Goal: Task Accomplishment & Management: Complete application form

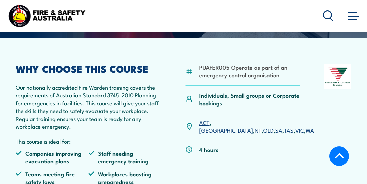
scroll to position [167, 0]
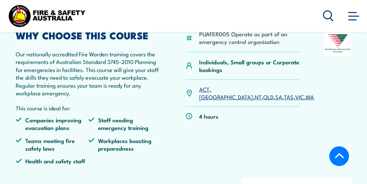
click at [220, 93] on link "[GEOGRAPHIC_DATA]" at bounding box center [226, 97] width 54 height 8
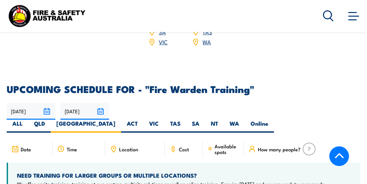
scroll to position [1214, 0]
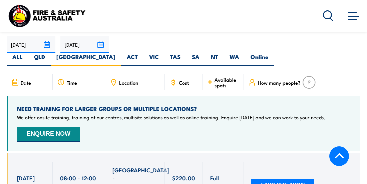
click at [57, 127] on button "ENQUIRE NOW" at bounding box center [48, 134] width 63 height 15
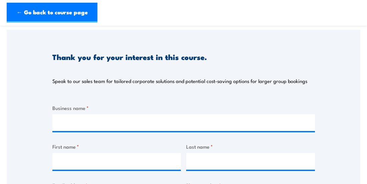
scroll to position [100, 0]
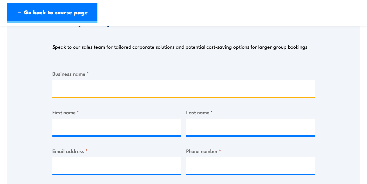
click at [94, 85] on input "Business name *" at bounding box center [183, 88] width 263 height 17
type input "[PERSON_NAME] Metal"
type input "[PERSON_NAME]"
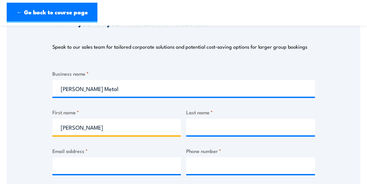
type input "[PERSON_NAME]"
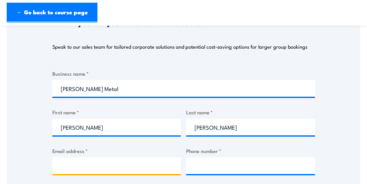
type input "[PERSON_NAME][EMAIL_ADDRESS][PERSON_NAME][DOMAIN_NAME]"
type input "0459378784"
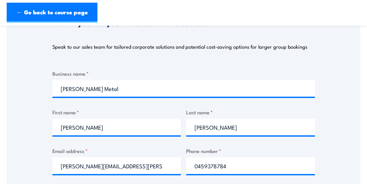
select select "[GEOGRAPHIC_DATA]"
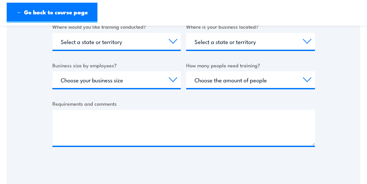
scroll to position [267, 0]
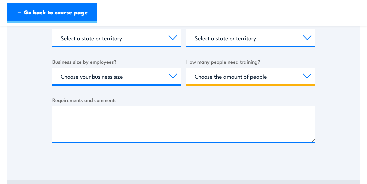
click at [245, 75] on select "Choose the amount of people 1 to 4 5 to 19 20+" at bounding box center [250, 76] width 129 height 17
select select "5 to 19"
click at [186, 68] on select "Choose the amount of people 1 to 4 5 to 19 20+" at bounding box center [250, 76] width 129 height 17
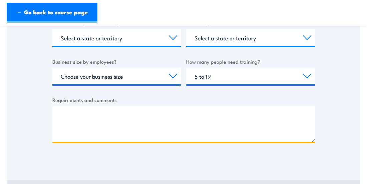
click at [75, 117] on textarea "Requirements and comments" at bounding box center [183, 124] width 263 height 36
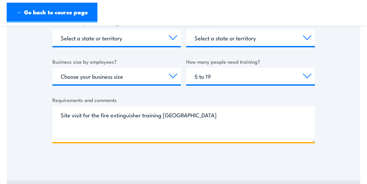
type textarea "Site visit for the fire extinguisher training [GEOGRAPHIC_DATA]"
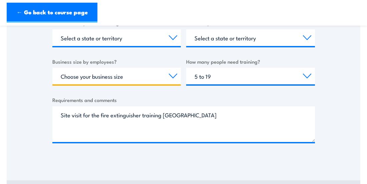
click at [88, 76] on select "Choose your business size 1 to 19 20 to 199 200+" at bounding box center [116, 76] width 129 height 17
select select "200+"
click at [52, 68] on select "Choose your business size 1 to 19 20 to 199 200+" at bounding box center [116, 76] width 129 height 17
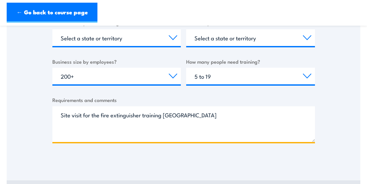
click at [203, 114] on textarea "Site visit for the fire extinguisher training [GEOGRAPHIC_DATA]" at bounding box center [183, 124] width 263 height 36
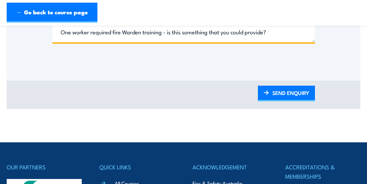
scroll to position [401, 0]
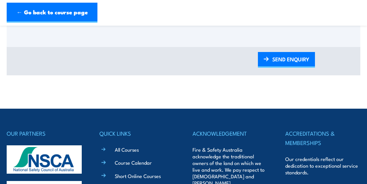
type textarea "Site visit for the fire extinguisher training [GEOGRAPHIC_DATA]. One worker req…"
click at [287, 58] on link "SEND ENQUIRY" at bounding box center [286, 60] width 57 height 16
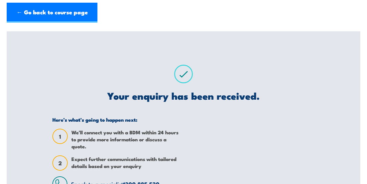
scroll to position [0, 0]
